Goal: Navigation & Orientation: Understand site structure

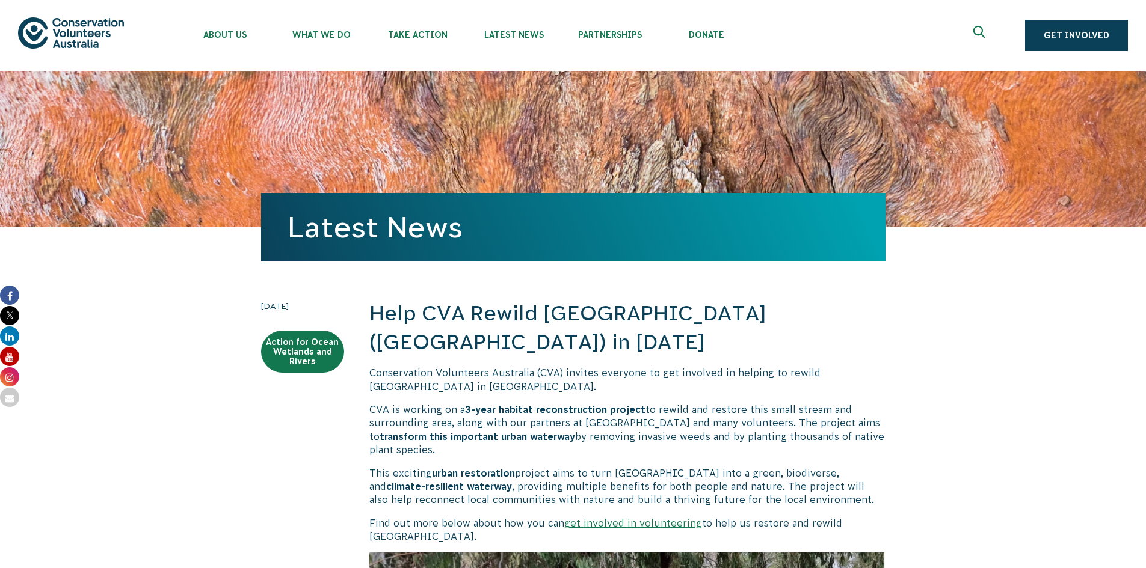
click at [91, 39] on img at bounding box center [71, 32] width 106 height 31
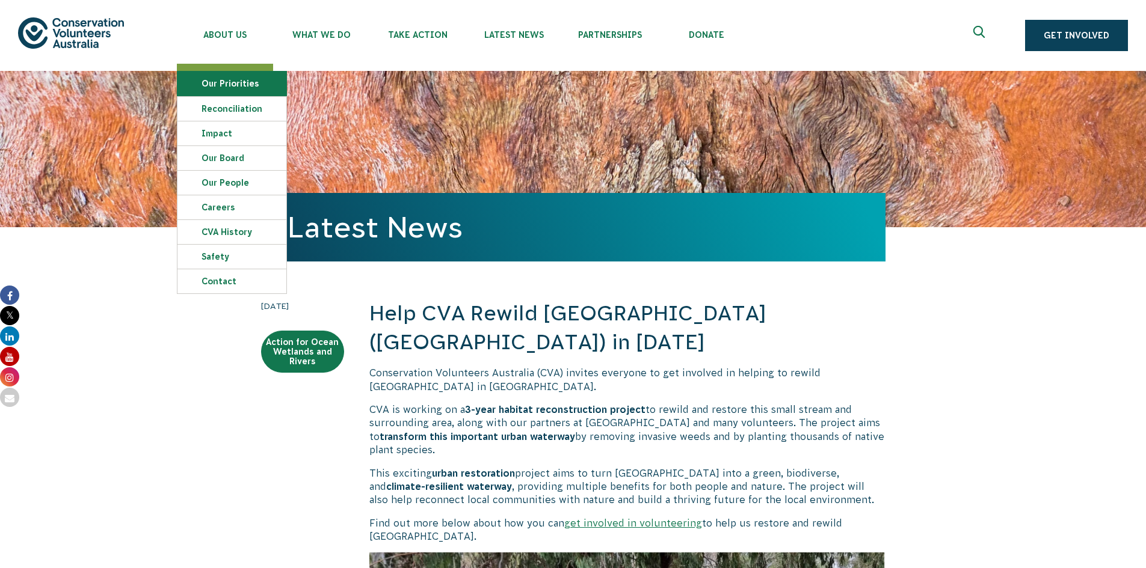
click at [216, 87] on link "Our Priorities" at bounding box center [231, 84] width 109 height 24
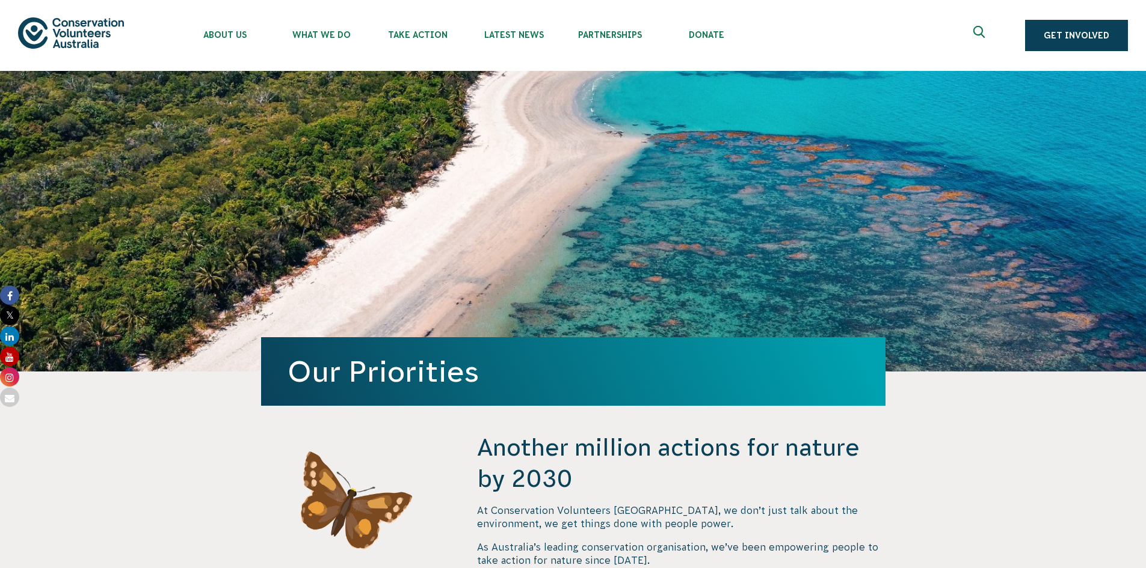
drag, startPoint x: 0, startPoint y: 0, endPoint x: 71, endPoint y: 31, distance: 77.3
click at [70, 31] on img at bounding box center [71, 32] width 106 height 31
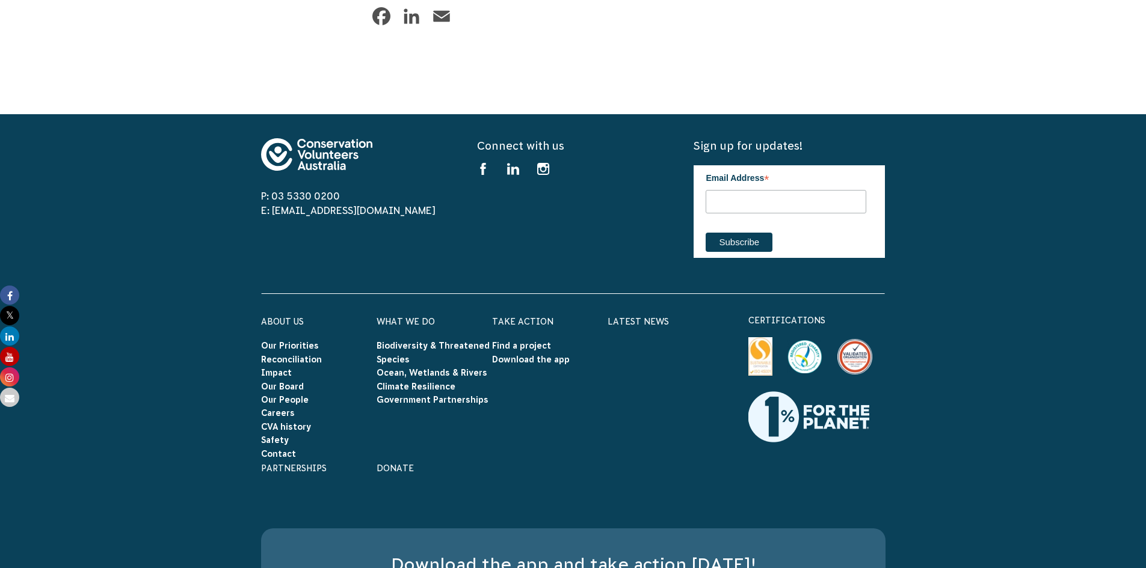
scroll to position [2395, 0]
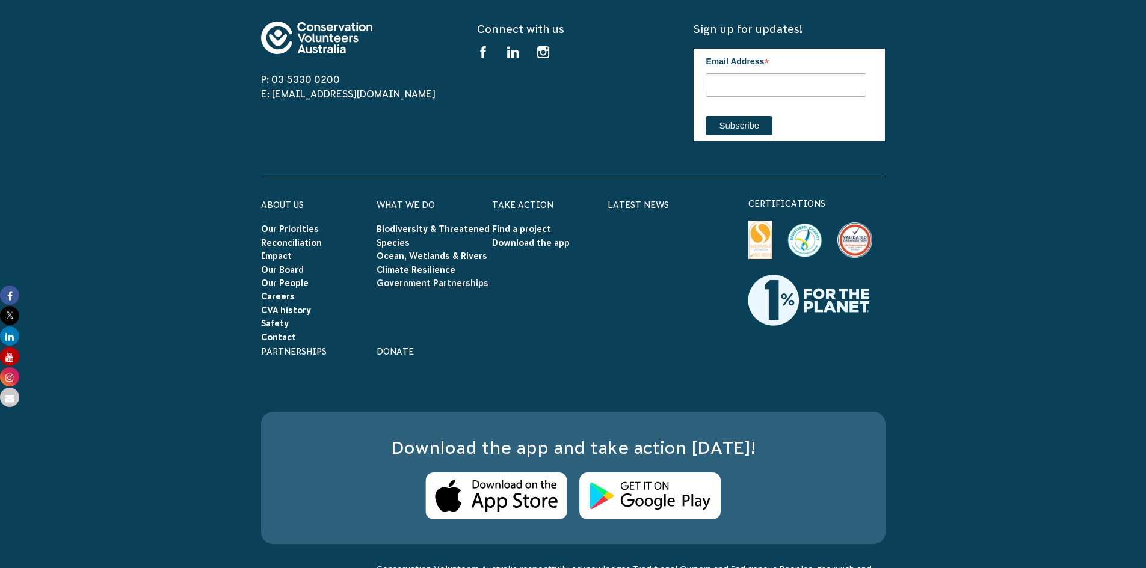
click at [445, 279] on link "Government Partnerships" at bounding box center [433, 284] width 112 height 10
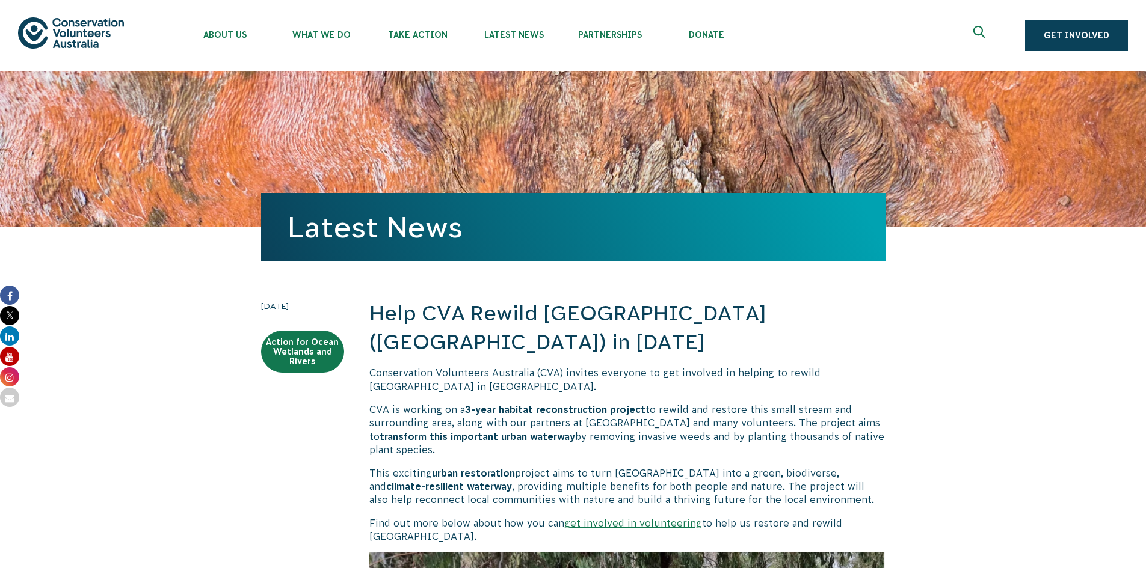
click at [93, 26] on img at bounding box center [71, 32] width 106 height 31
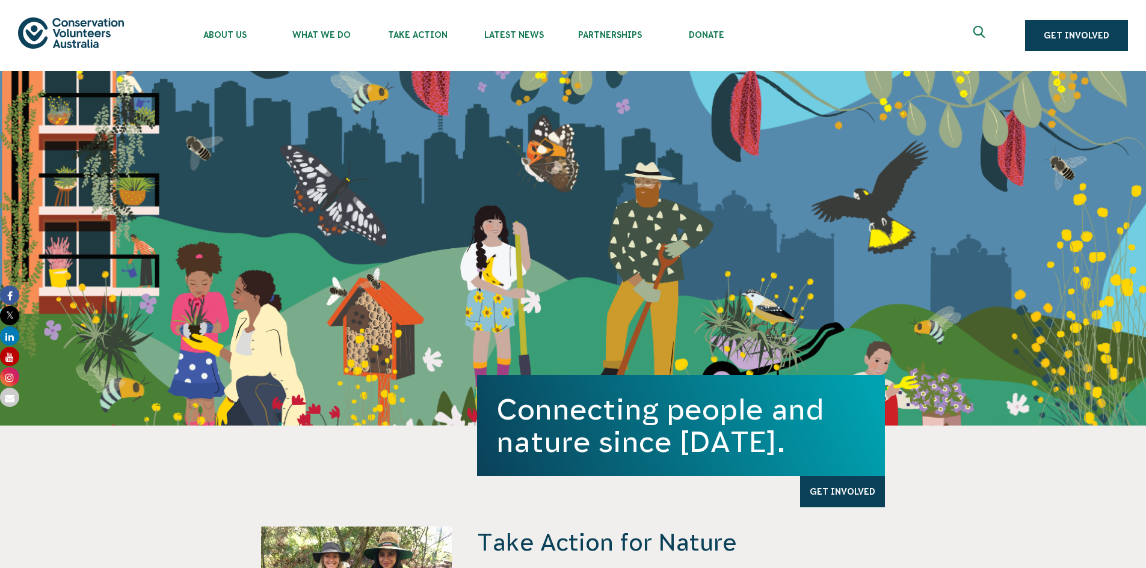
click at [83, 45] on img at bounding box center [71, 32] width 106 height 31
